Goal: Check status: Check status

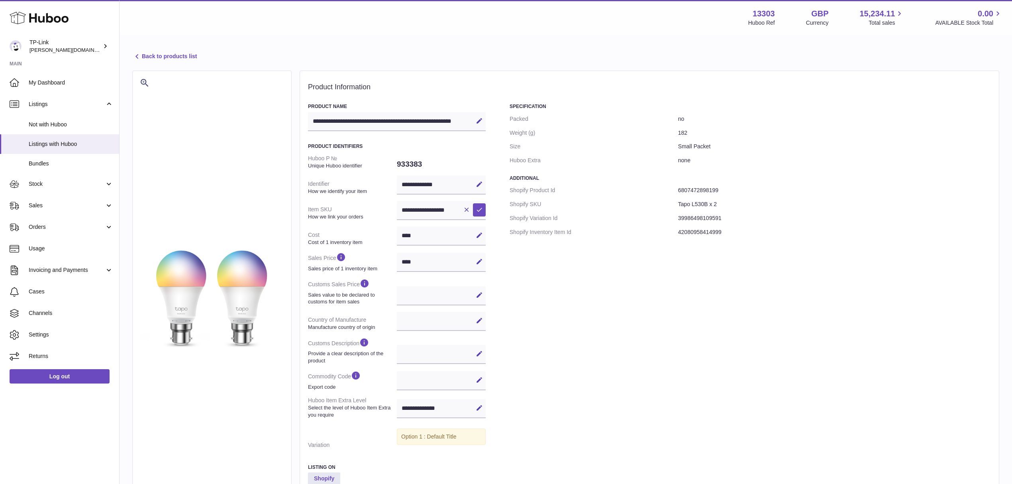
select select
select select "****"
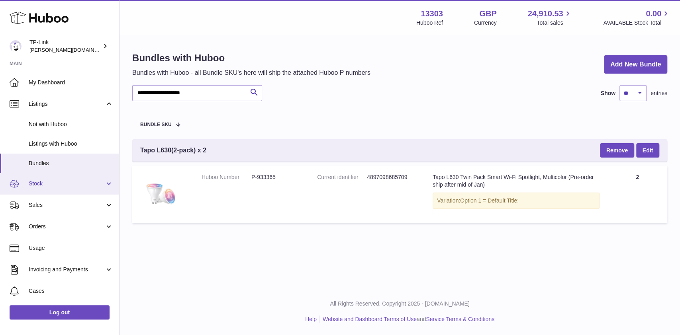
click at [70, 180] on span "Stock" at bounding box center [67, 184] width 76 height 8
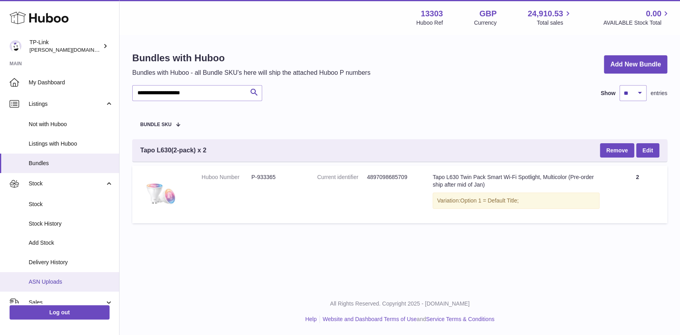
click at [57, 284] on span "ASN Uploads" at bounding box center [71, 282] width 84 height 8
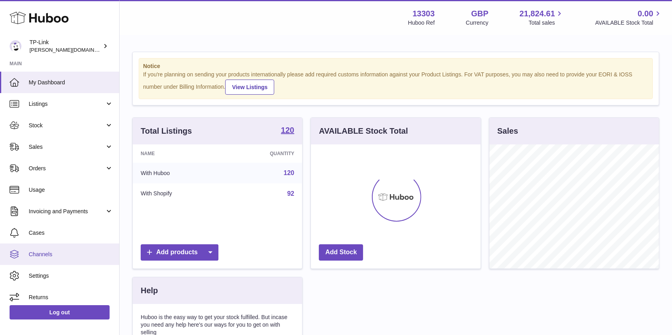
scroll to position [124, 169]
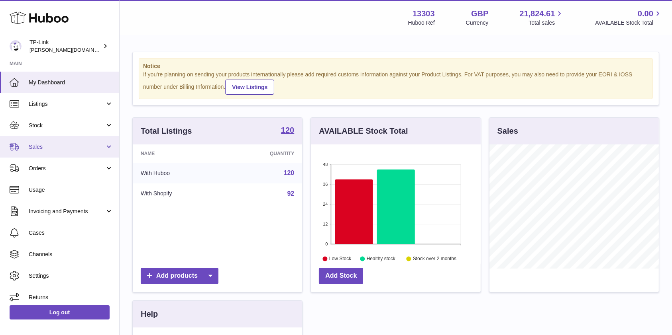
click at [91, 145] on span "Sales" at bounding box center [67, 147] width 76 height 8
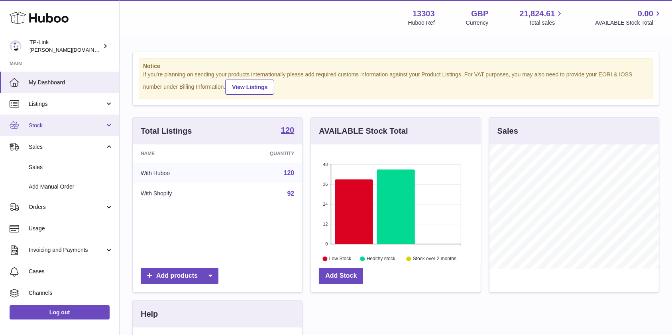
click at [82, 125] on span "Stock" at bounding box center [67, 126] width 76 height 8
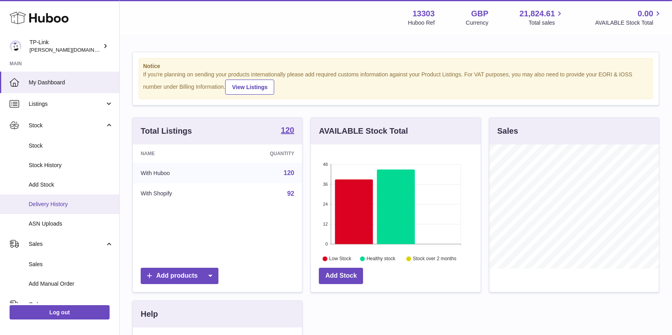
click at [70, 206] on span "Delivery History" at bounding box center [71, 205] width 84 height 8
click at [48, 225] on span "ASN Uploads" at bounding box center [71, 224] width 84 height 8
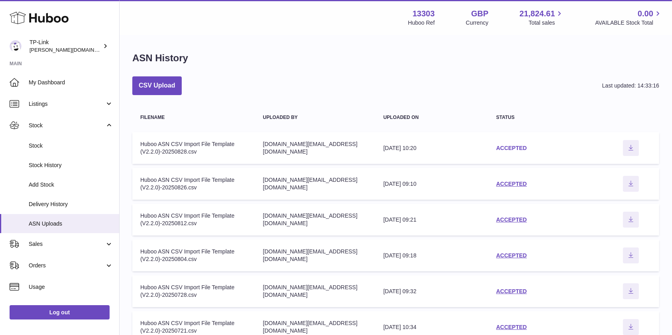
click at [510, 146] on link "ACCEPTED" at bounding box center [511, 148] width 31 height 6
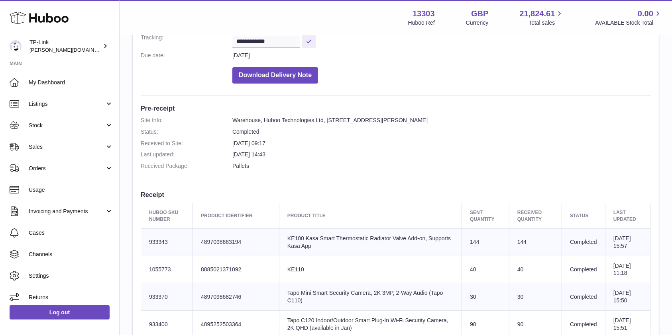
scroll to position [106, 0]
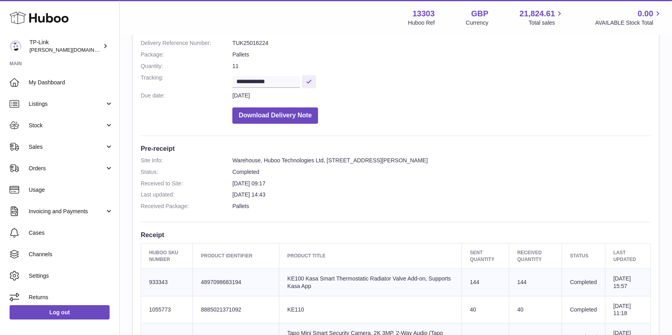
click at [406, 160] on dd "Warehouse, Huboo Technologies Ltd, [STREET_ADDRESS][PERSON_NAME]" at bounding box center [441, 161] width 418 height 8
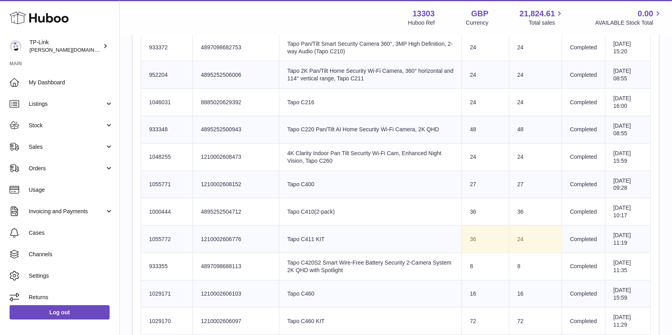
scroll to position [637, 0]
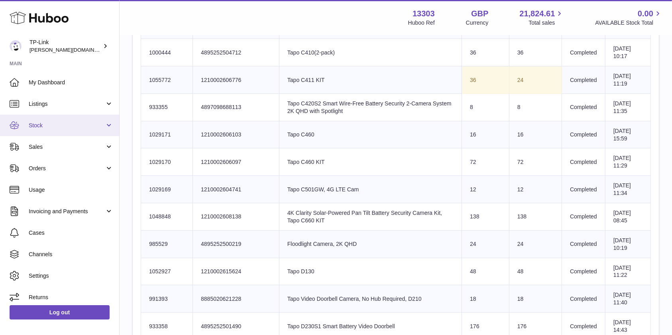
click at [52, 130] on link "Stock" at bounding box center [59, 126] width 119 height 22
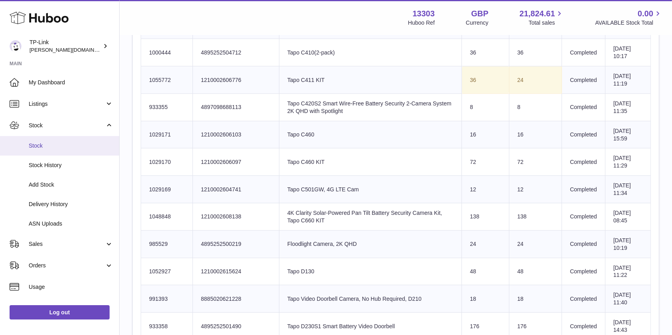
click at [51, 142] on span "Stock" at bounding box center [71, 146] width 84 height 8
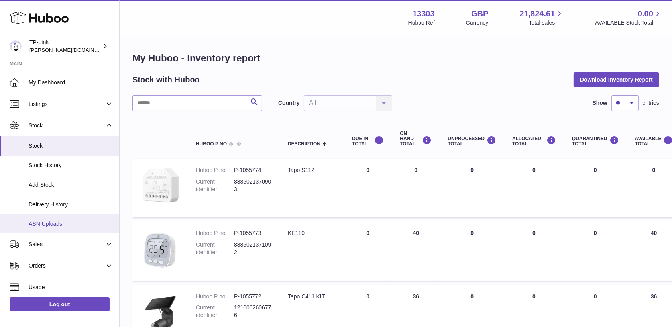
click at [71, 218] on link "ASN Uploads" at bounding box center [59, 224] width 119 height 20
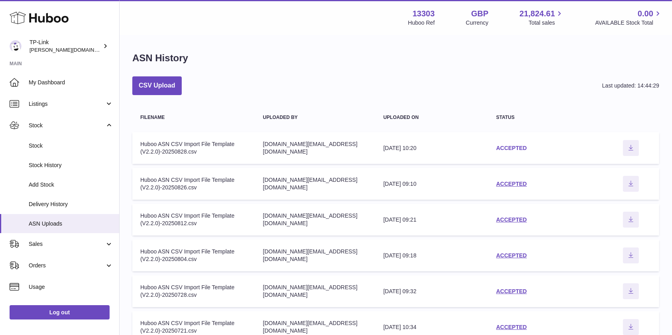
click at [508, 146] on link "ACCEPTED" at bounding box center [511, 148] width 31 height 6
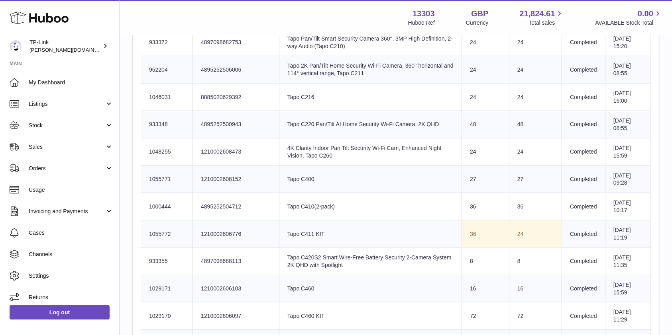
scroll to position [531, 0]
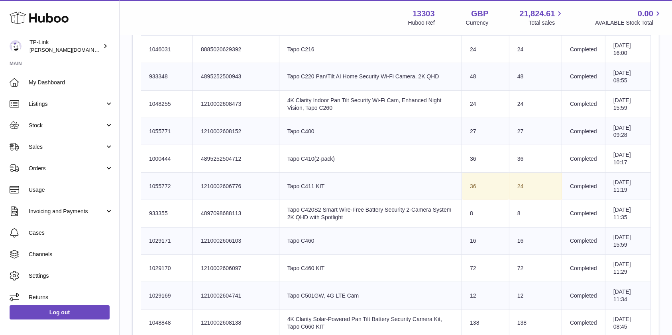
drag, startPoint x: 167, startPoint y: 184, endPoint x: 498, endPoint y: 187, distance: 331.1
click at [495, 187] on tr "Huboo SKU Number 1055772 Client Identifier 1210002606776 Product title Tapo C41…" at bounding box center [396, 186] width 510 height 27
click at [515, 185] on td "24" at bounding box center [535, 186] width 53 height 27
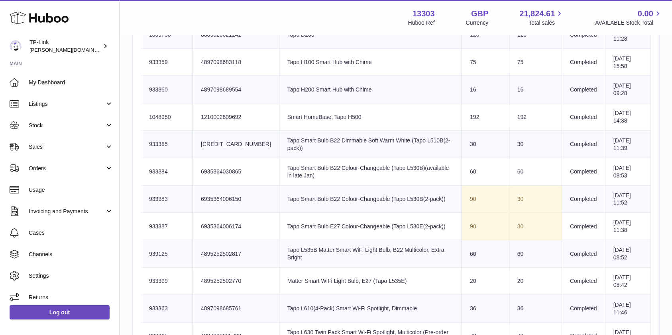
scroll to position [1009, 0]
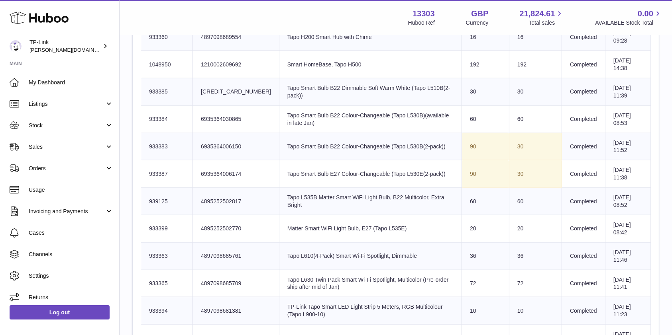
click at [487, 145] on td "Sent Quantity 90" at bounding box center [485, 146] width 47 height 27
click at [475, 172] on td "Sent Quantity 90" at bounding box center [485, 174] width 47 height 27
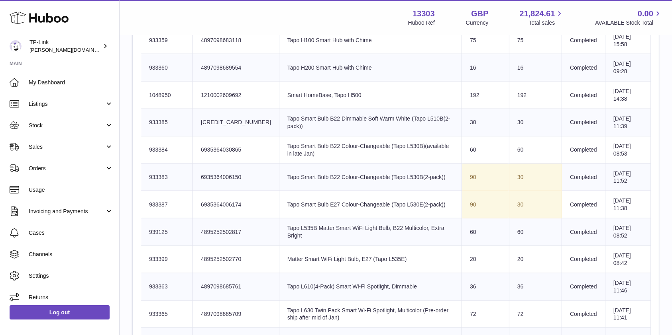
scroll to position [956, 0]
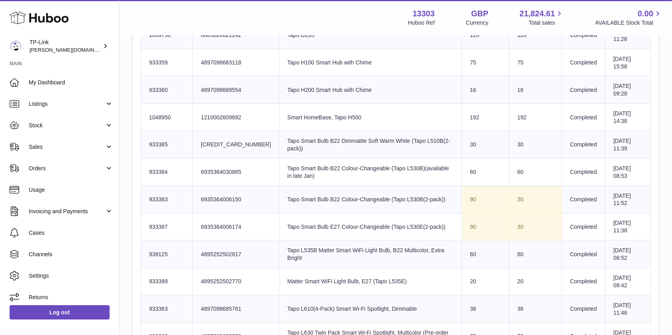
drag, startPoint x: 386, startPoint y: 184, endPoint x: 386, endPoint y: 188, distance: 4.4
click at [386, 186] on td "Product title Tapo Smart Bulb B22 Colour-Changeable (Tapo L530B(2-pack))" at bounding box center [370, 199] width 182 height 27
